Goal: Share content

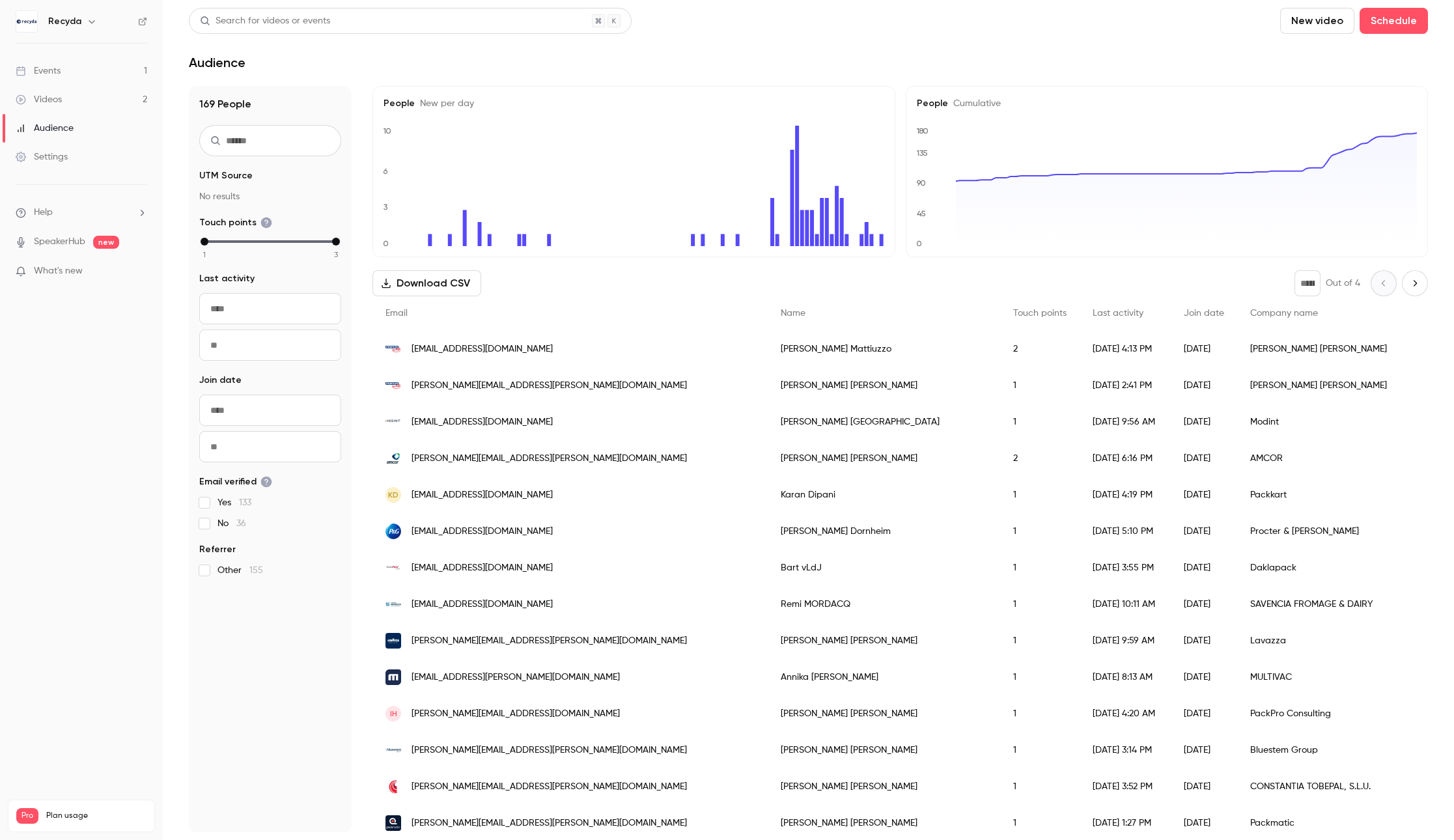
click at [78, 89] on link "Videos 2" at bounding box center [81, 99] width 163 height 29
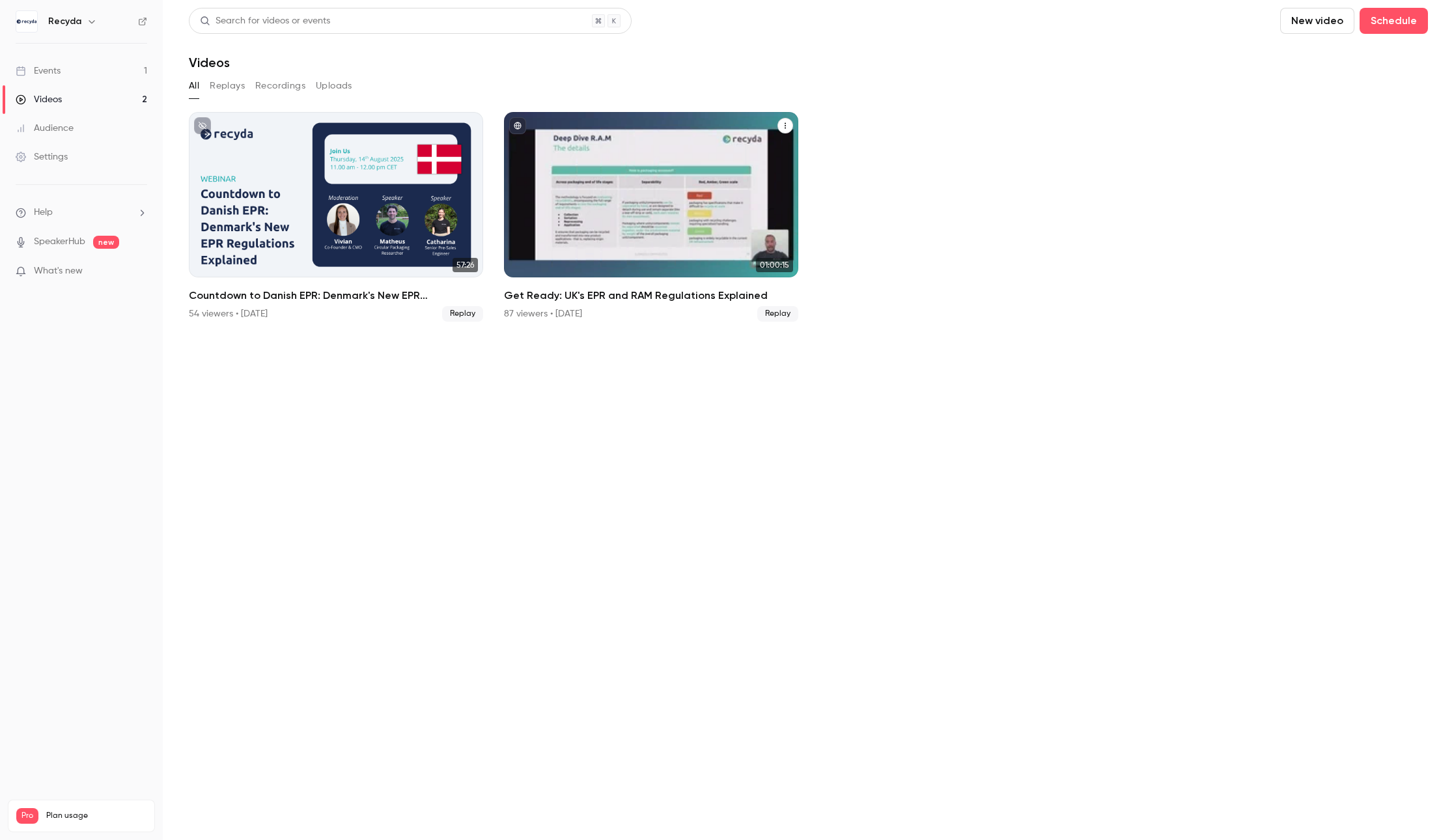
click at [605, 236] on div "Get Ready: UK's EPR and RAM Regulations Explained" at bounding box center [650, 195] width 294 height 165
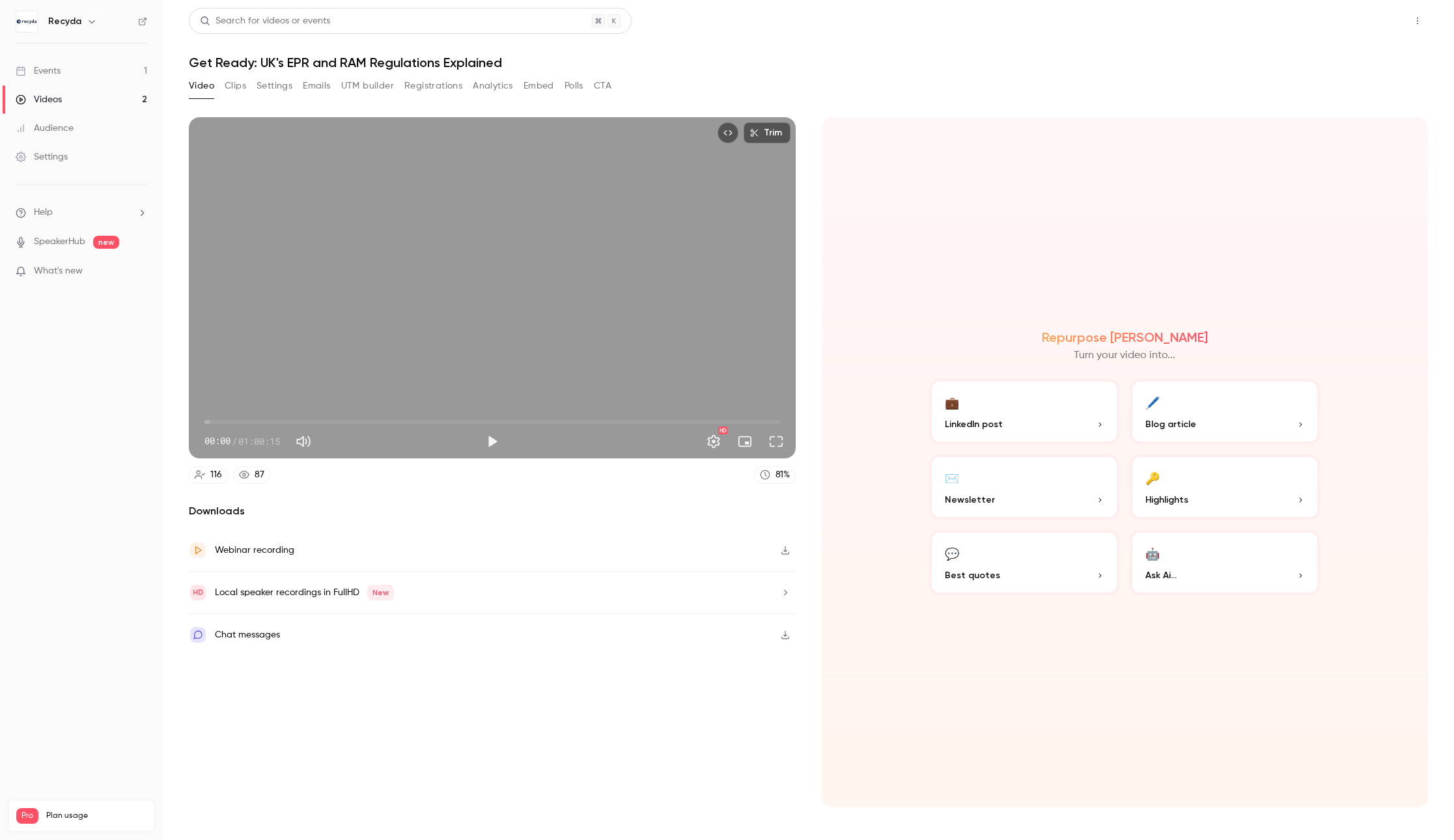
click at [1369, 30] on button "Share" at bounding box center [1371, 20] width 52 height 26
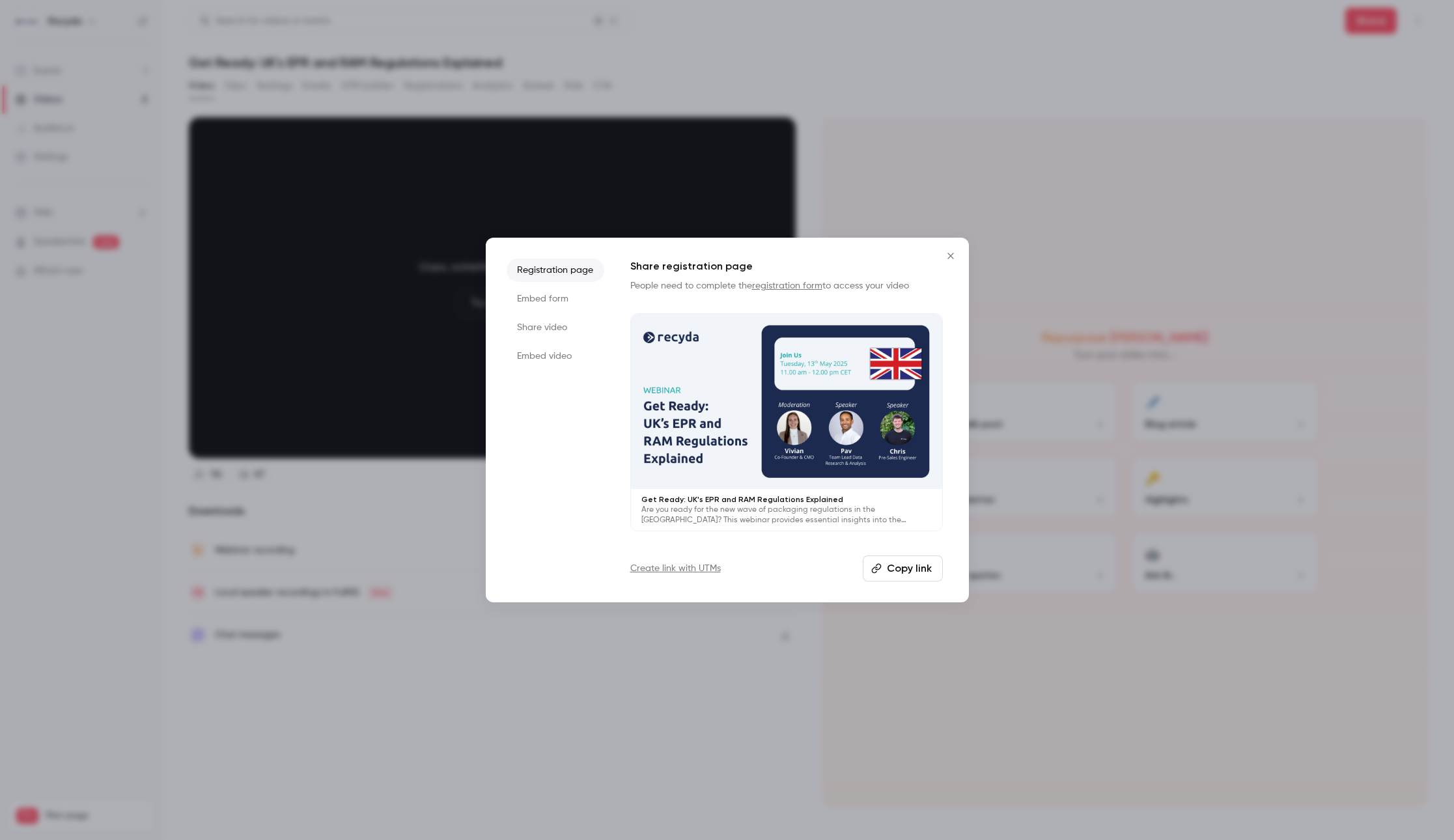
click at [899, 567] on button "Copy link" at bounding box center [903, 568] width 80 height 26
